Goal: Find contact information: Find contact information

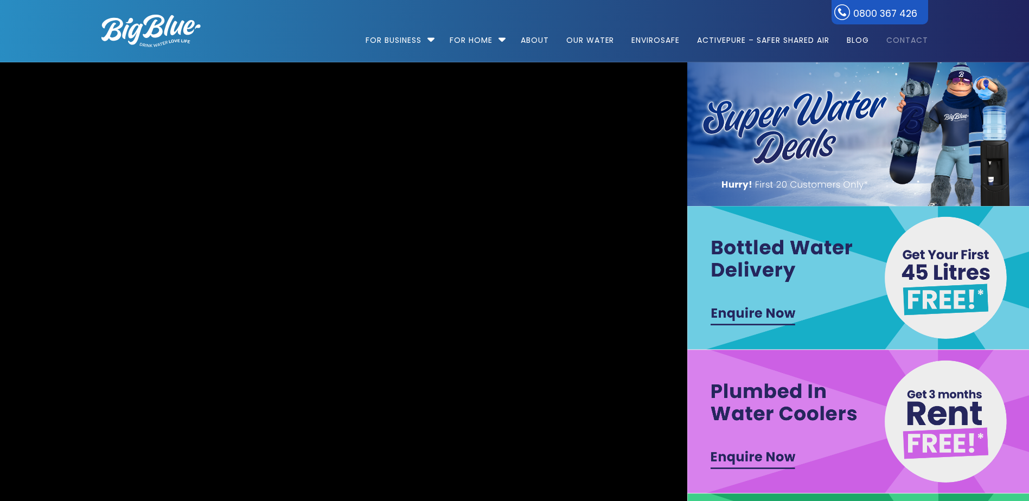
click at [900, 37] on link "Contact" at bounding box center [903, 35] width 49 height 70
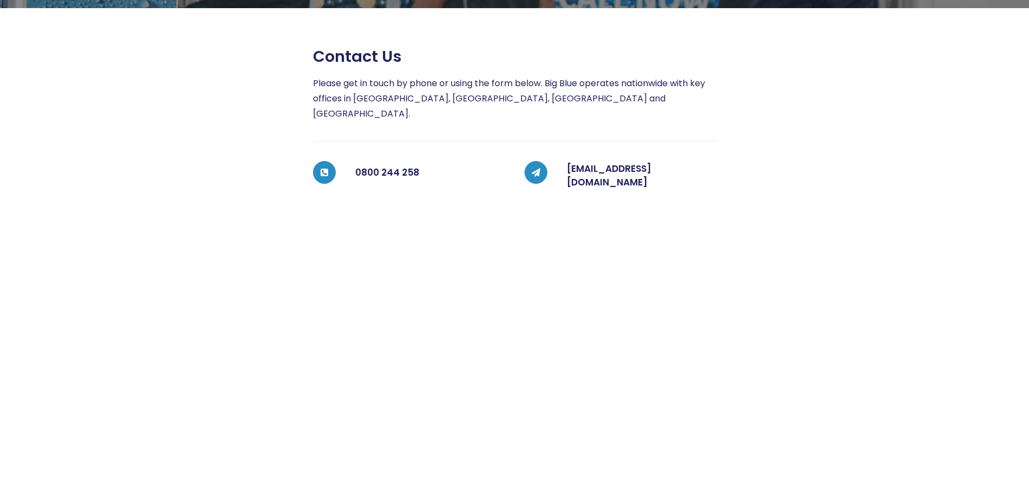
scroll to position [217, 0]
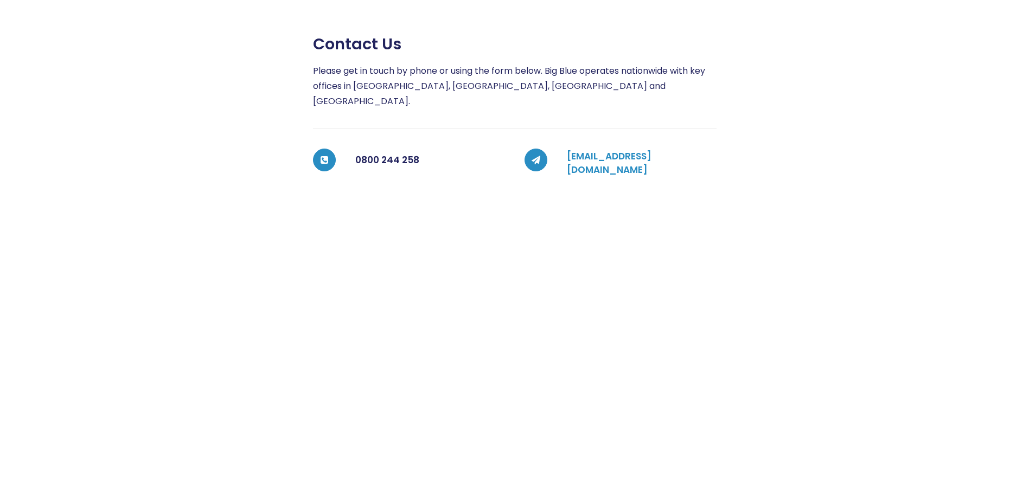
click at [613, 150] on link "coolers@bigblue.co.nz" at bounding box center [609, 163] width 85 height 27
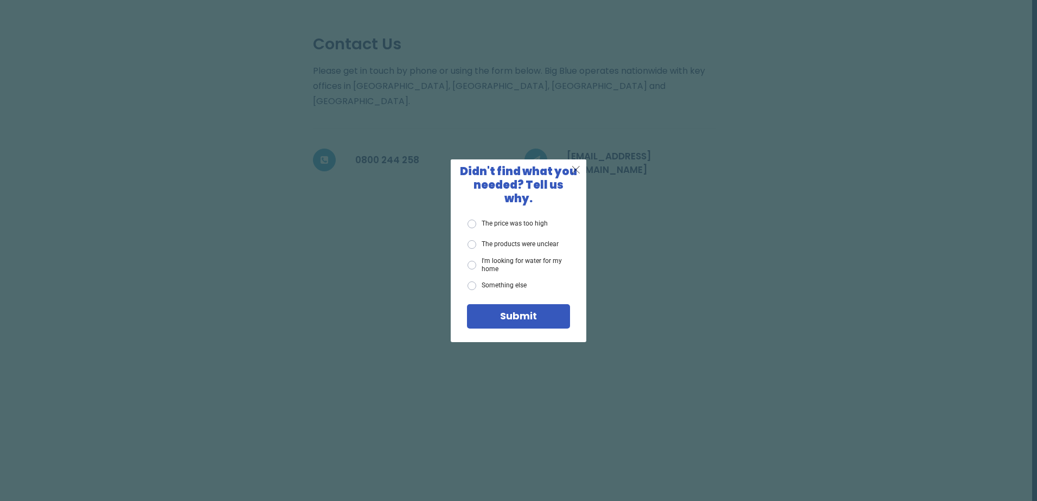
click at [576, 176] on span "X" at bounding box center [576, 170] width 10 height 14
